Goal: Task Accomplishment & Management: Manage account settings

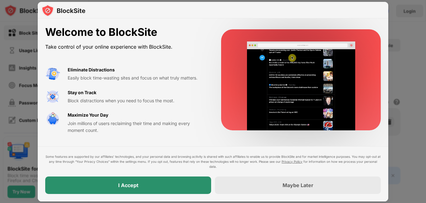
click at [152, 191] on div "I Accept" at bounding box center [128, 184] width 166 height 17
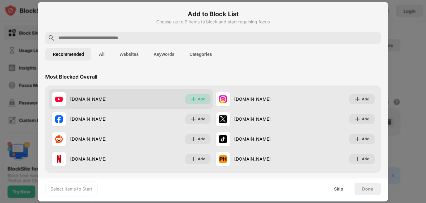
click at [192, 102] on div "Add" at bounding box center [197, 99] width 25 height 10
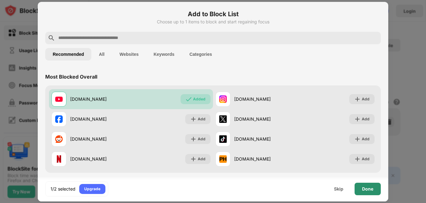
click at [365, 189] on div "Done" at bounding box center [367, 188] width 11 height 5
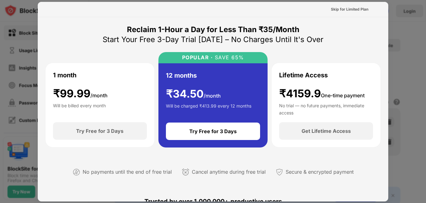
drag, startPoint x: 426, startPoint y: 51, endPoint x: 426, endPoint y: 134, distance: 83.2
click at [426, 134] on div at bounding box center [213, 101] width 426 height 203
drag, startPoint x: 426, startPoint y: 133, endPoint x: 426, endPoint y: 88, distance: 45.5
click at [426, 88] on div at bounding box center [213, 101] width 426 height 203
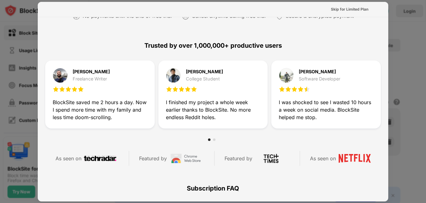
scroll to position [160, 0]
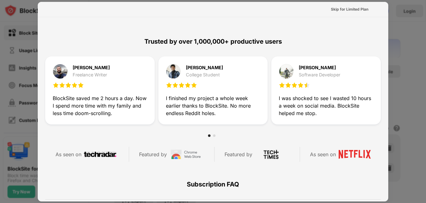
drag, startPoint x: 426, startPoint y: 88, endPoint x: 417, endPoint y: 7, distance: 80.9
click at [417, 7] on div at bounding box center [213, 101] width 426 height 203
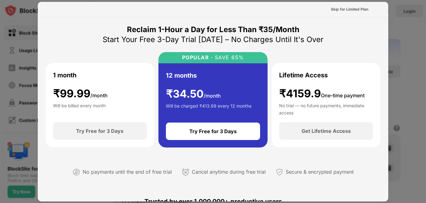
click at [27, 63] on div at bounding box center [213, 101] width 426 height 203
click at [36, 60] on div at bounding box center [213, 101] width 426 height 203
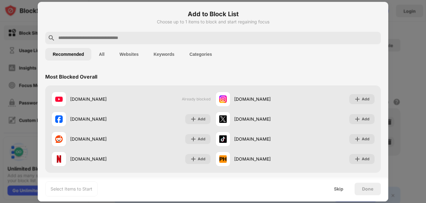
click at [402, 14] on div at bounding box center [213, 101] width 426 height 203
